Goal: Contribute content: Contribute content

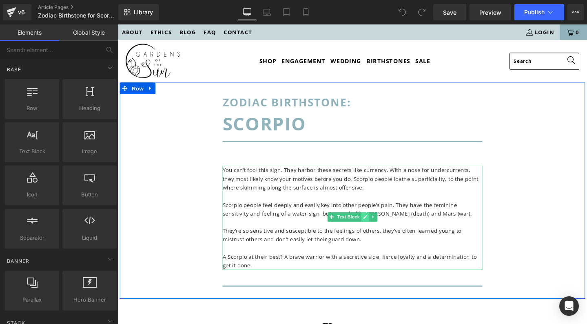
click at [379, 222] on link at bounding box center [378, 227] width 9 height 10
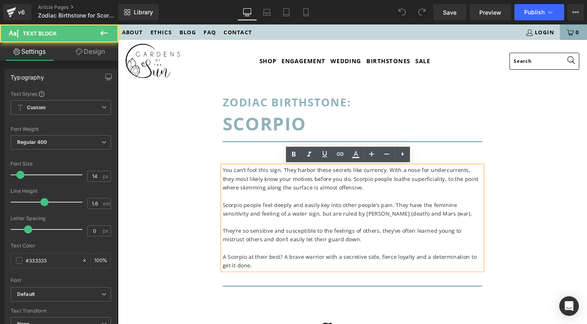
click at [300, 188] on p "You can’t fool this sign. They harbor these secrets like currency. With a nose …" at bounding box center [364, 186] width 273 height 27
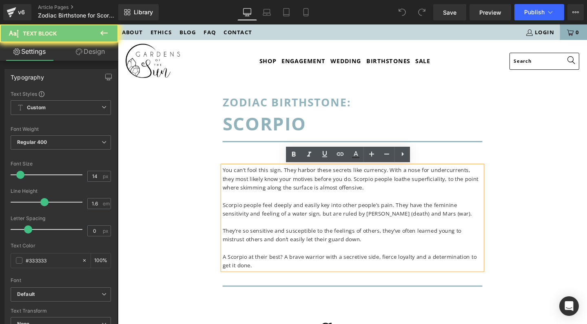
click at [300, 188] on p "You can’t fool this sign. They harbor these secrets like currency. With a nose …" at bounding box center [364, 186] width 273 height 27
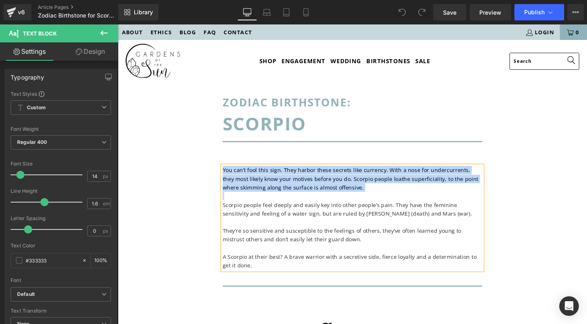
copy p "You can’t fool this sign. They harbor these secrets like currency. With a nose …"
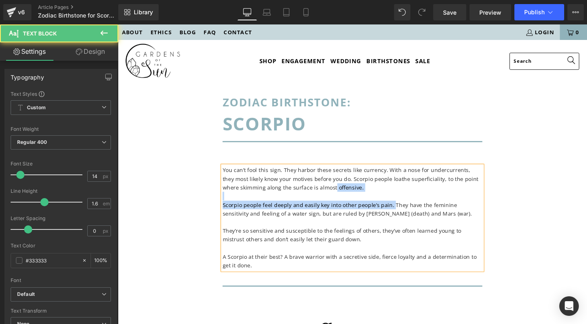
drag, startPoint x: 402, startPoint y: 213, endPoint x: 325, endPoint y: 195, distance: 79.8
click at [325, 195] on div "You can’t fool this sign. They harbor these secrets like currency. With a nose …" at bounding box center [364, 228] width 273 height 110
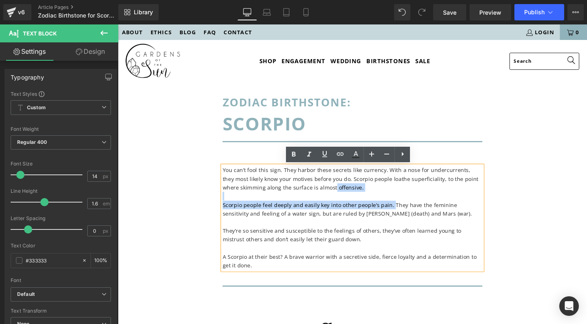
click at [288, 193] on p "You can’t fool this sign. They harbor these secrets like currency. With a nose …" at bounding box center [364, 186] width 273 height 27
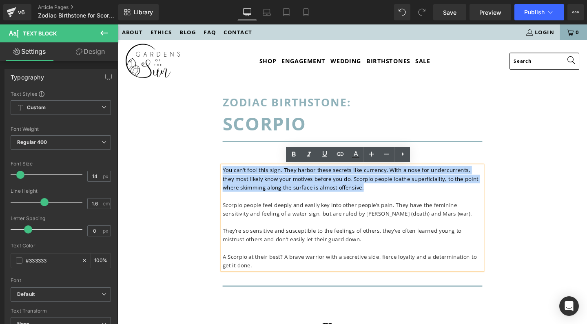
drag, startPoint x: 370, startPoint y: 196, endPoint x: 221, endPoint y: 174, distance: 150.2
click at [222, 174] on div "Zodiac Birthstone: Heading Scorpio Heading Separator You can’t fool this sign. …" at bounding box center [365, 204] width 286 height 212
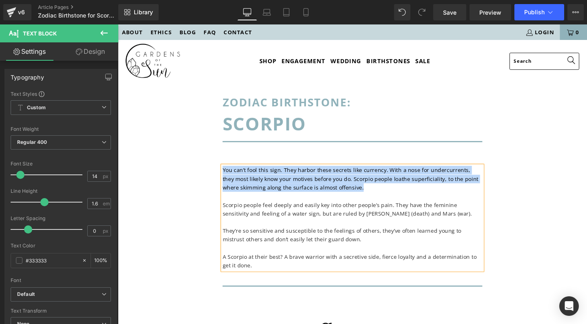
copy p "You can’t fool this sign. They harbor these secrets like currency. With a nose …"
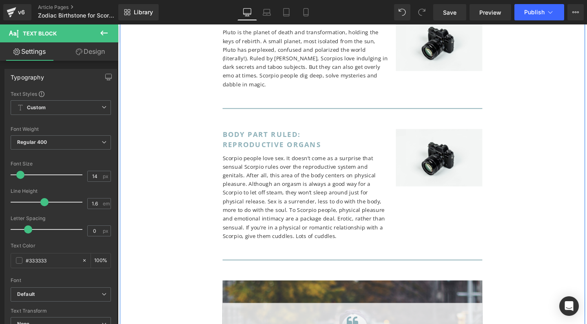
scroll to position [1511, 0]
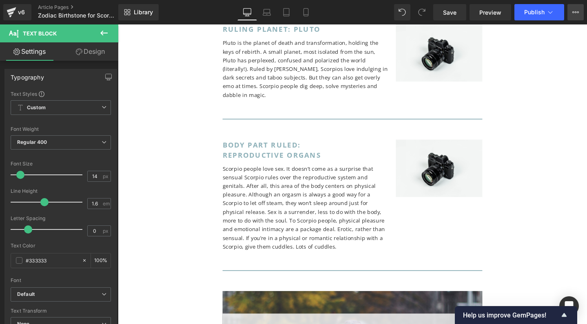
click at [573, 11] on icon at bounding box center [575, 12] width 7 height 7
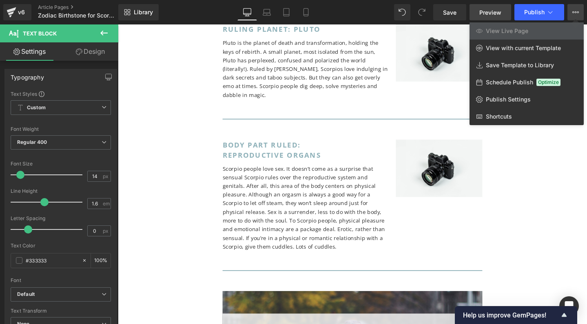
click at [493, 11] on span "Preview" at bounding box center [490, 12] width 22 height 9
